Goal: Task Accomplishment & Management: Use online tool/utility

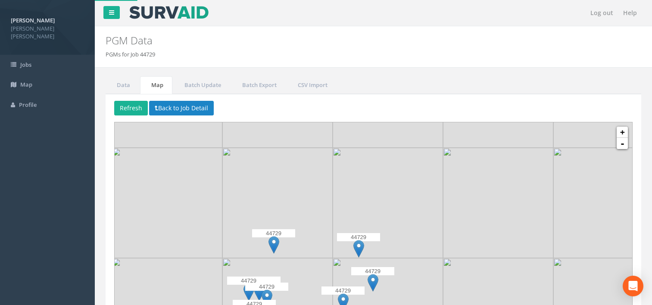
select select "25"
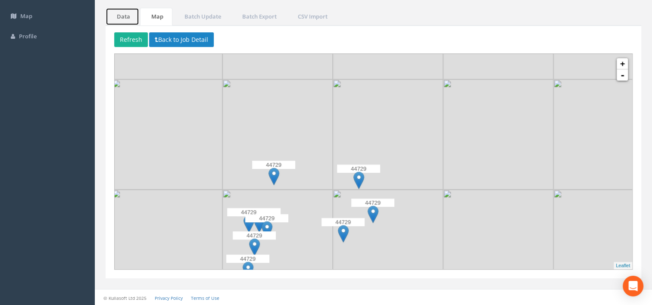
click at [124, 11] on link "Data" at bounding box center [123, 17] width 34 height 18
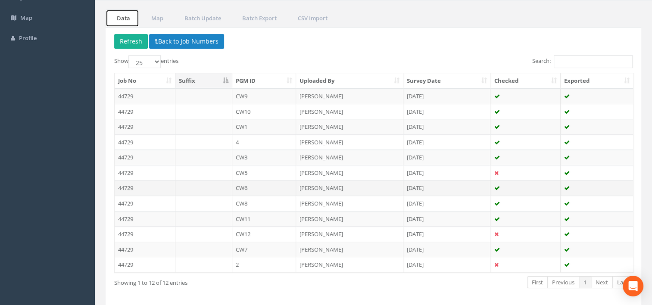
scroll to position [57, 0]
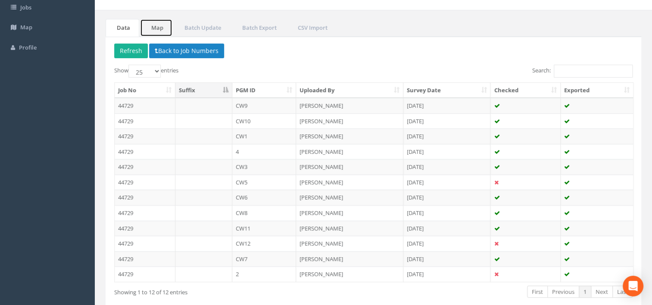
click at [152, 26] on link "Map" at bounding box center [156, 28] width 32 height 18
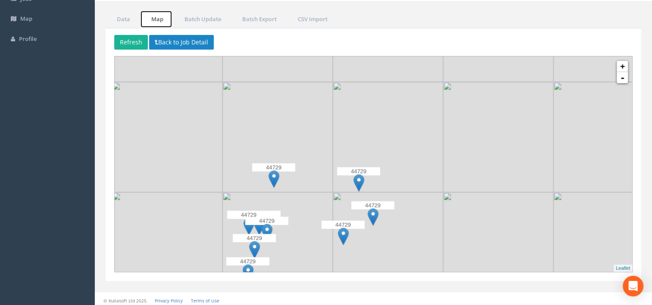
scroll to position [68, 0]
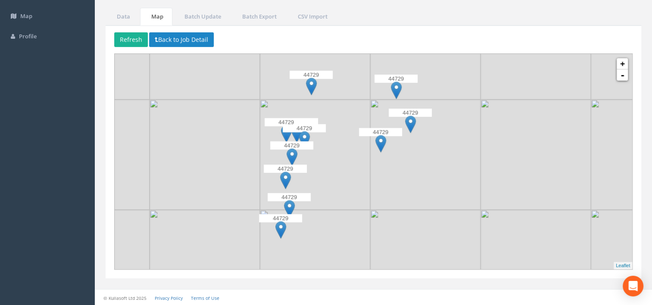
drag, startPoint x: 370, startPoint y: 218, endPoint x: 407, endPoint y: 128, distance: 97.2
click at [407, 128] on img at bounding box center [410, 124] width 11 height 18
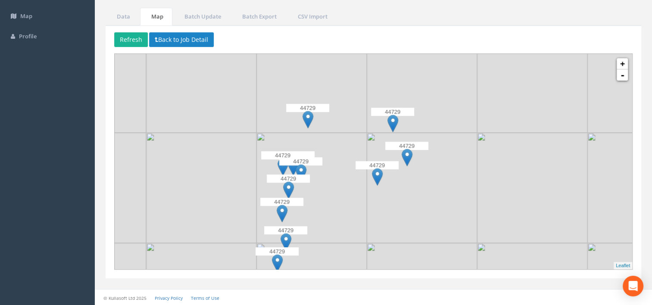
drag, startPoint x: 383, startPoint y: 182, endPoint x: 379, endPoint y: 213, distance: 31.6
click at [379, 213] on img at bounding box center [422, 188] width 110 height 110
click at [123, 18] on link "Data" at bounding box center [123, 17] width 34 height 18
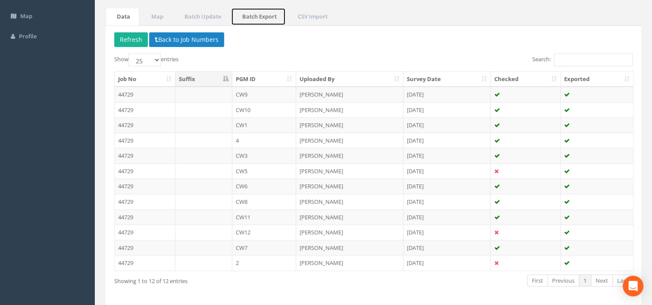
click at [252, 12] on link "Batch Export" at bounding box center [258, 17] width 55 height 18
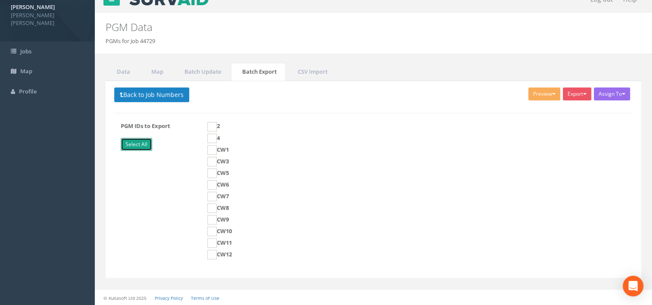
click at [145, 143] on link "Select All" at bounding box center [136, 144] width 31 height 13
checkbox input "true"
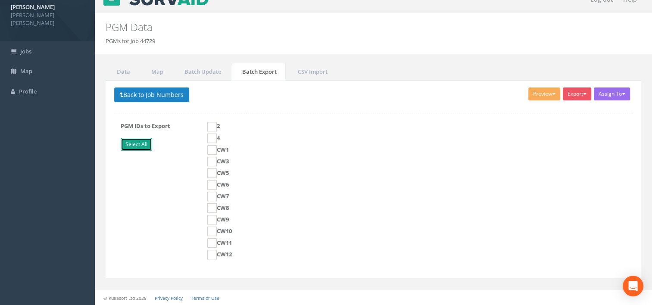
checkbox input "true"
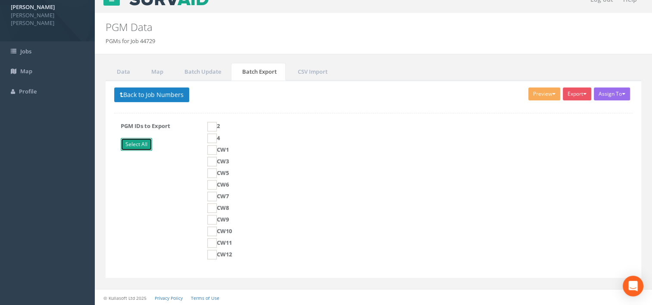
checkbox input "true"
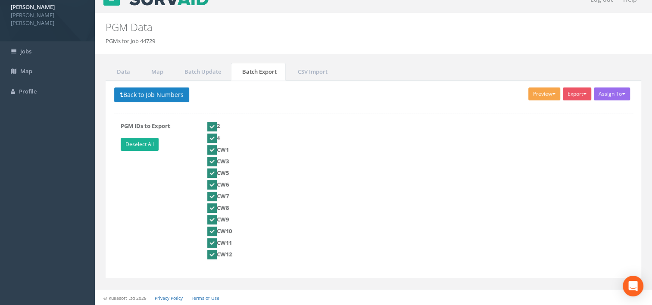
click at [536, 88] on button "Preview" at bounding box center [544, 93] width 32 height 13
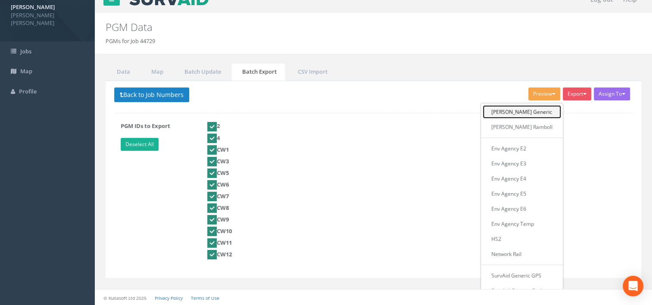
click at [523, 108] on link "[PERSON_NAME] Generic" at bounding box center [521, 111] width 78 height 13
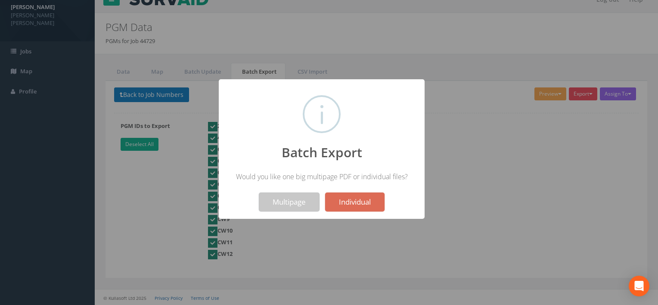
click at [288, 206] on button "Multipage" at bounding box center [289, 202] width 61 height 19
